Goal: Find specific page/section: Find specific page/section

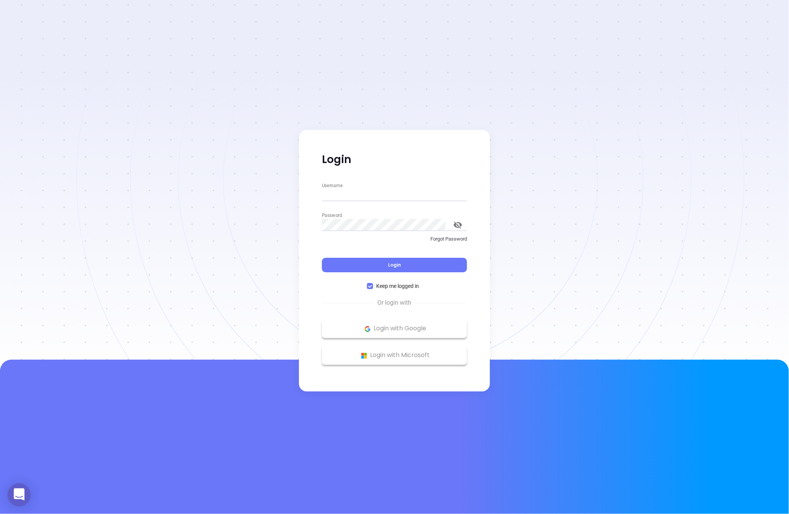
type input "[PERSON_NAME][EMAIL_ADDRESS][DOMAIN_NAME]"
click at [340, 275] on div "Username [PERSON_NAME][EMAIL_ADDRESS][DOMAIN_NAME] Password Forgot Password Log…" at bounding box center [394, 236] width 154 height 109
click at [341, 270] on button "Login" at bounding box center [394, 265] width 145 height 15
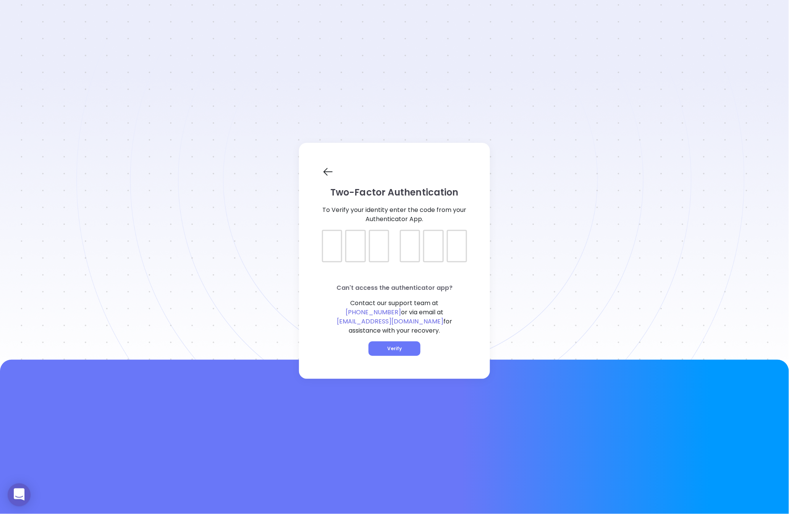
click at [329, 249] on div at bounding box center [394, 239] width 145 height 19
type input "074927"
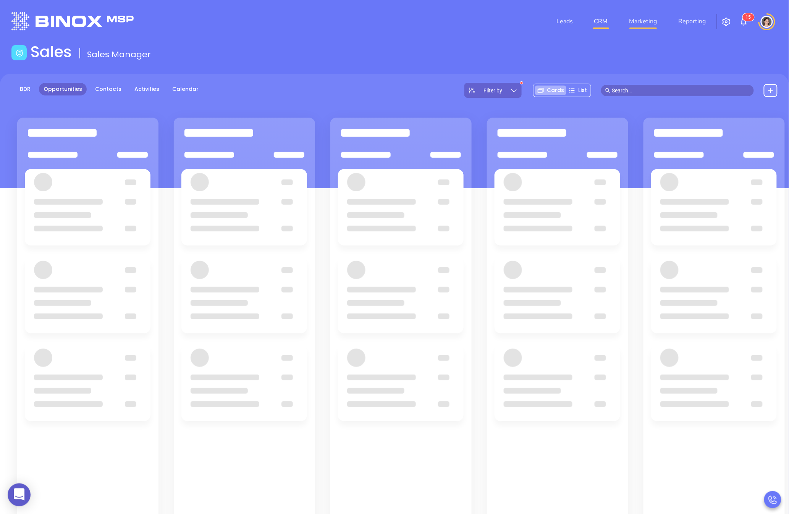
click at [647, 26] on link "Marketing" at bounding box center [643, 21] width 34 height 15
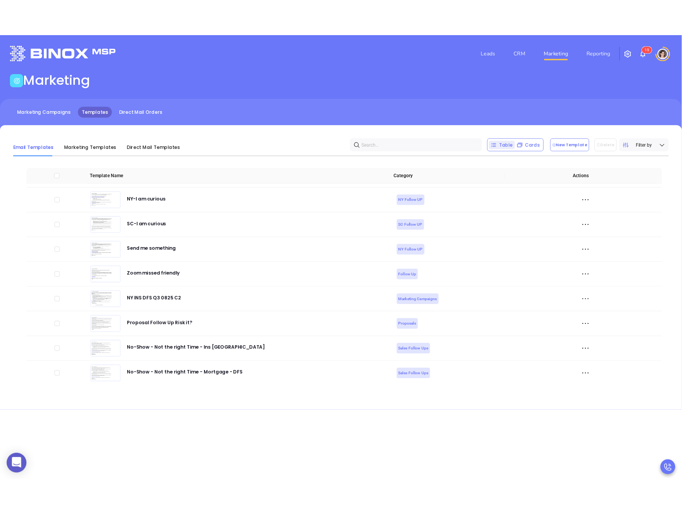
scroll to position [2869, 0]
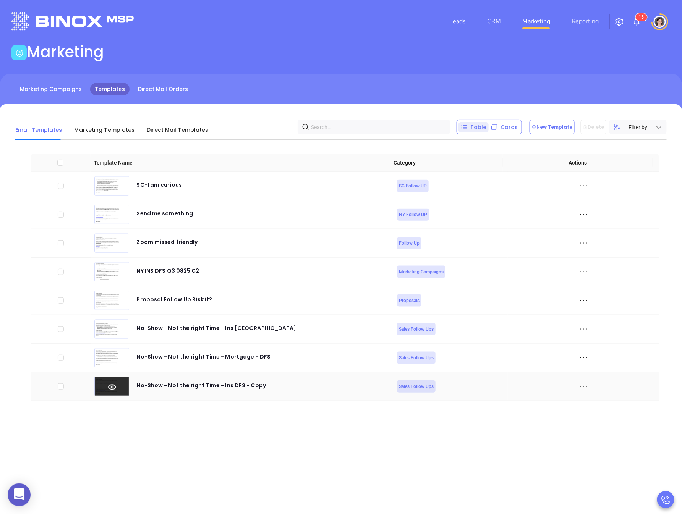
click at [113, 386] on icon at bounding box center [112, 387] width 35 height 8
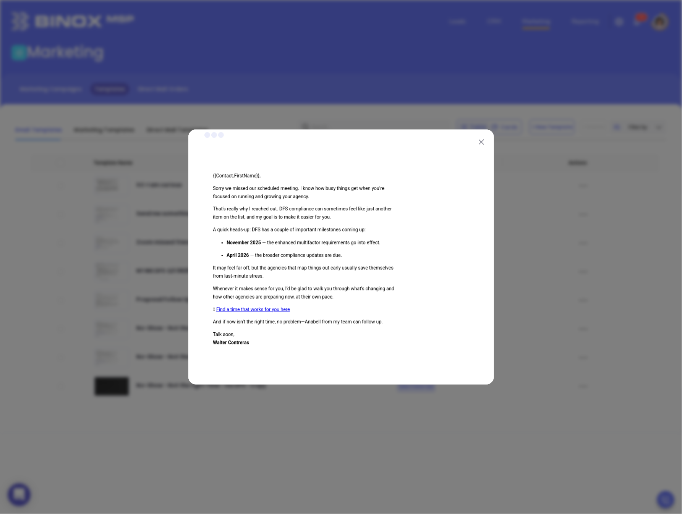
click at [257, 448] on div at bounding box center [341, 257] width 682 height 514
click at [278, 473] on div at bounding box center [341, 257] width 682 height 514
click at [479, 146] on button at bounding box center [481, 142] width 10 height 10
